Goal: Transaction & Acquisition: Purchase product/service

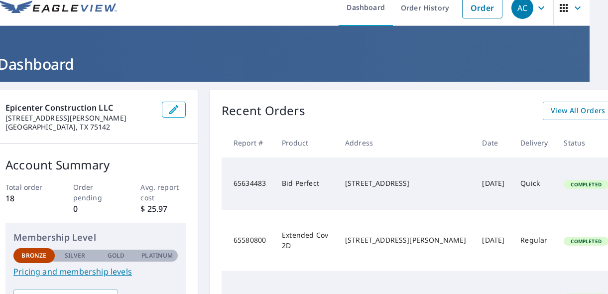
scroll to position [0, 18]
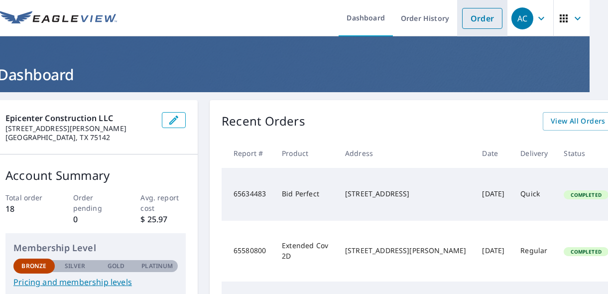
click at [489, 25] on link "Order" at bounding box center [482, 18] width 40 height 21
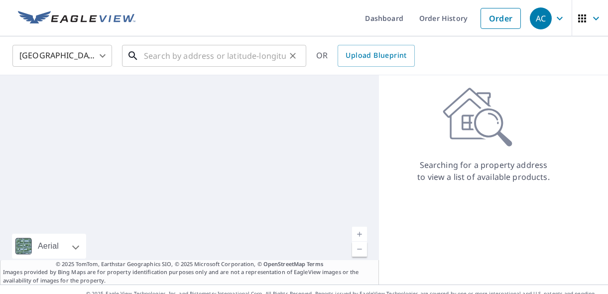
click at [270, 60] on input "text" at bounding box center [215, 56] width 142 height 28
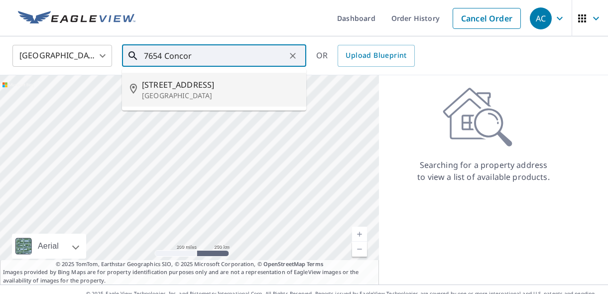
click at [197, 91] on p "[GEOGRAPHIC_DATA]" at bounding box center [220, 96] width 156 height 10
type input "[STREET_ADDRESS]"
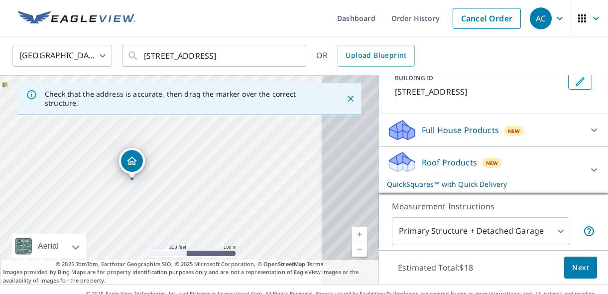
scroll to position [61, 0]
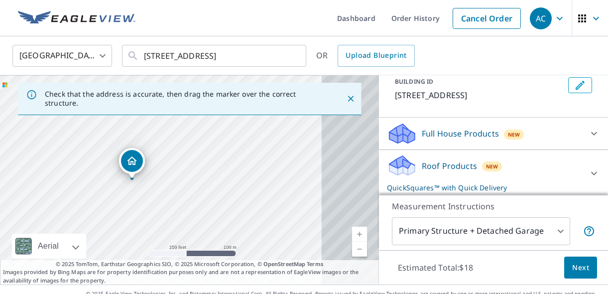
click at [585, 264] on span "Next" at bounding box center [580, 267] width 17 height 12
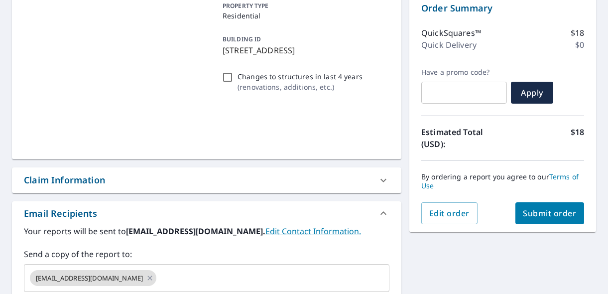
scroll to position [108, 0]
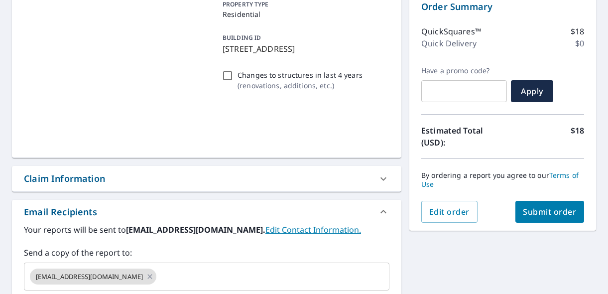
click at [562, 217] on button "Submit order" at bounding box center [549, 212] width 69 height 22
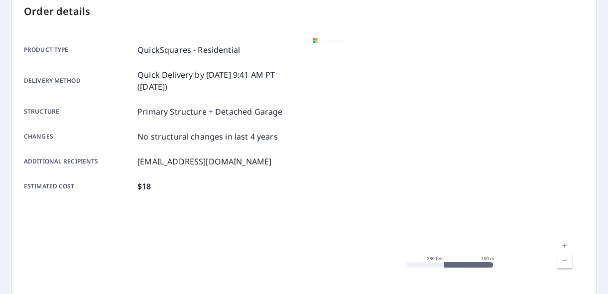
scroll to position [102, 0]
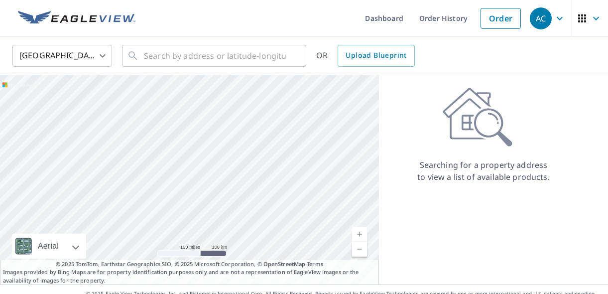
click at [543, 21] on div "AC" at bounding box center [541, 18] width 22 height 22
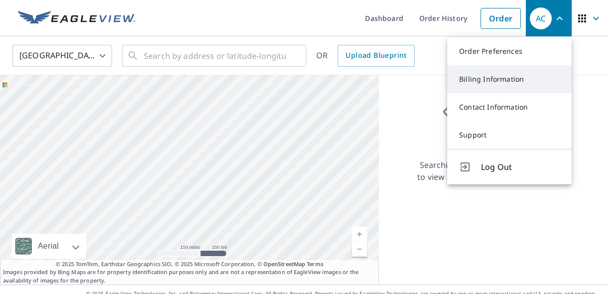
click at [503, 76] on link "Billing Information" at bounding box center [509, 79] width 124 height 28
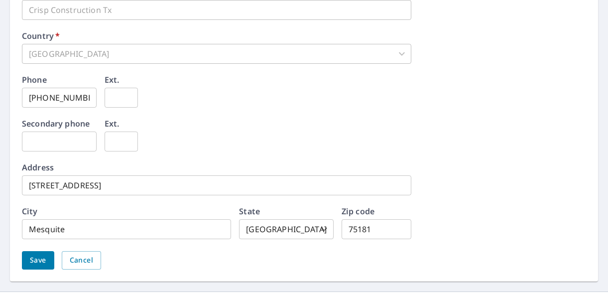
scroll to position [557, 0]
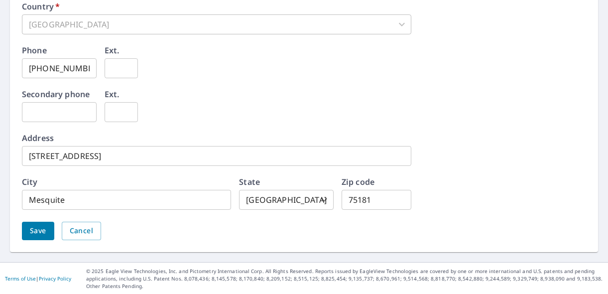
click at [120, 159] on input "[STREET_ADDRESS]" at bounding box center [216, 156] width 389 height 20
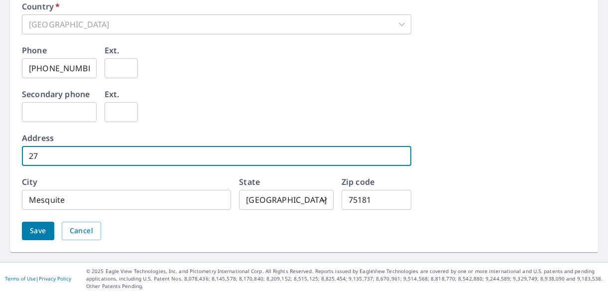
type input "2"
type input "[STREET_ADDRESS][PERSON_NAME]"
click at [79, 202] on input "Mesquite" at bounding box center [126, 200] width 209 height 20
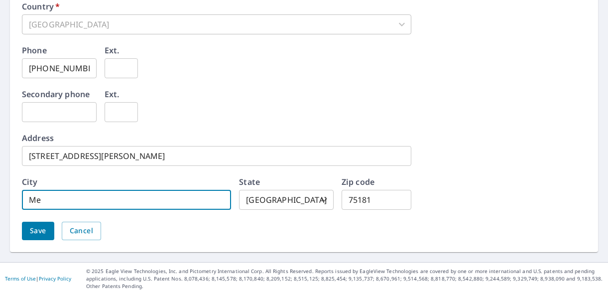
type input "M"
type input "[PERSON_NAME]"
click at [380, 206] on input "75181" at bounding box center [376, 200] width 70 height 20
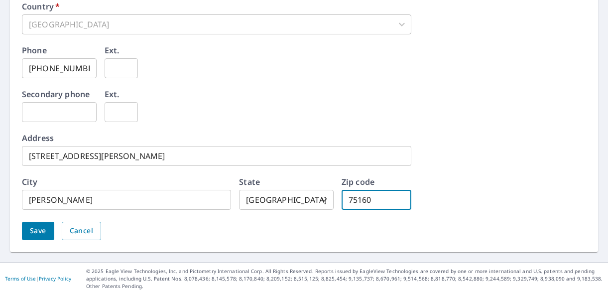
type input "75160"
click at [557, 205] on div "Billing email   * [EMAIL_ADDRESS][DOMAIN_NAME] ​ Company   * Crisp Construction…" at bounding box center [304, 83] width 564 height 337
click at [45, 230] on span "Save" at bounding box center [38, 230] width 16 height 12
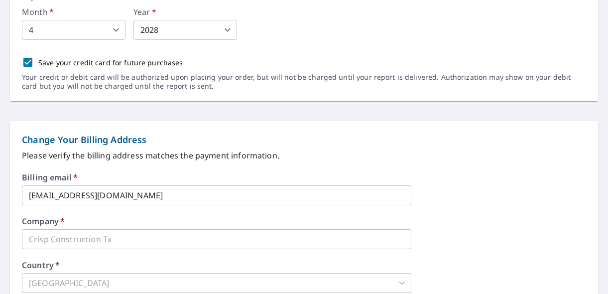
scroll to position [0, 0]
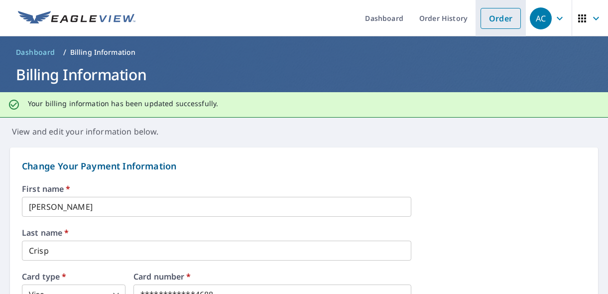
click at [507, 18] on link "Order" at bounding box center [500, 18] width 40 height 21
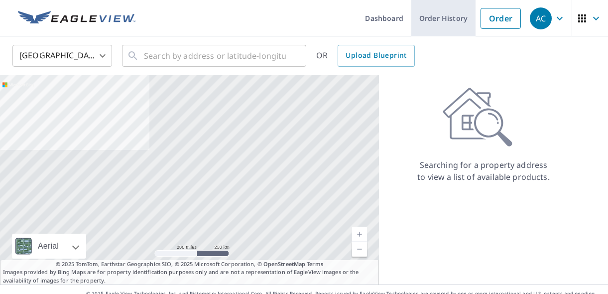
click at [445, 19] on link "Order History" at bounding box center [443, 18] width 64 height 36
